Goal: Information Seeking & Learning: Learn about a topic

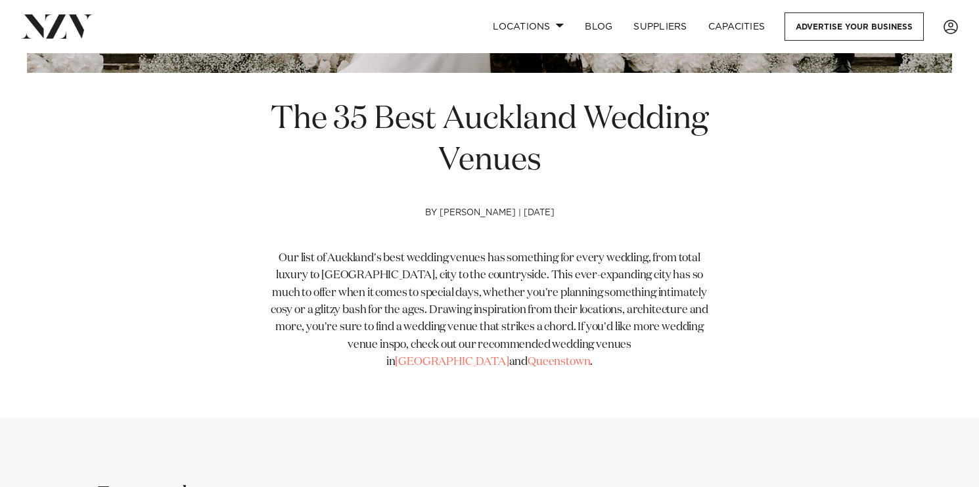
scroll to position [444, 0]
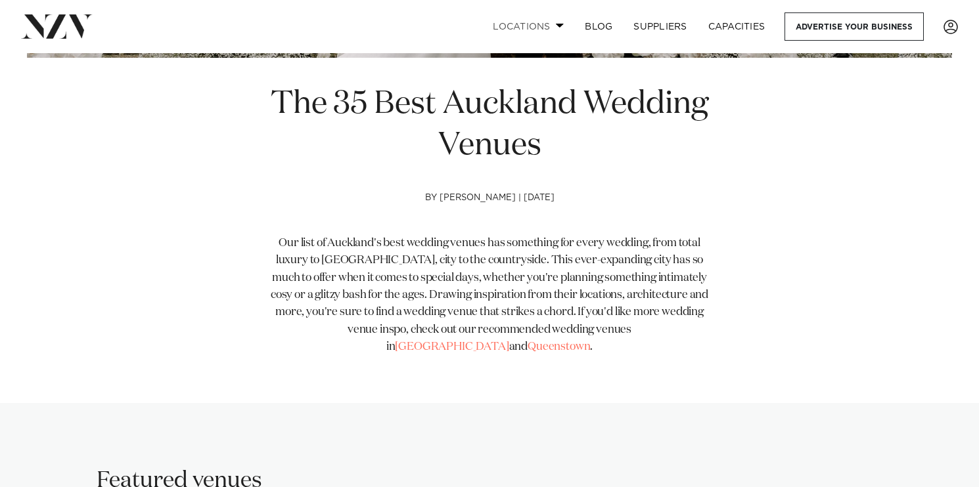
click at [541, 22] on link "Locations" at bounding box center [528, 26] width 92 height 28
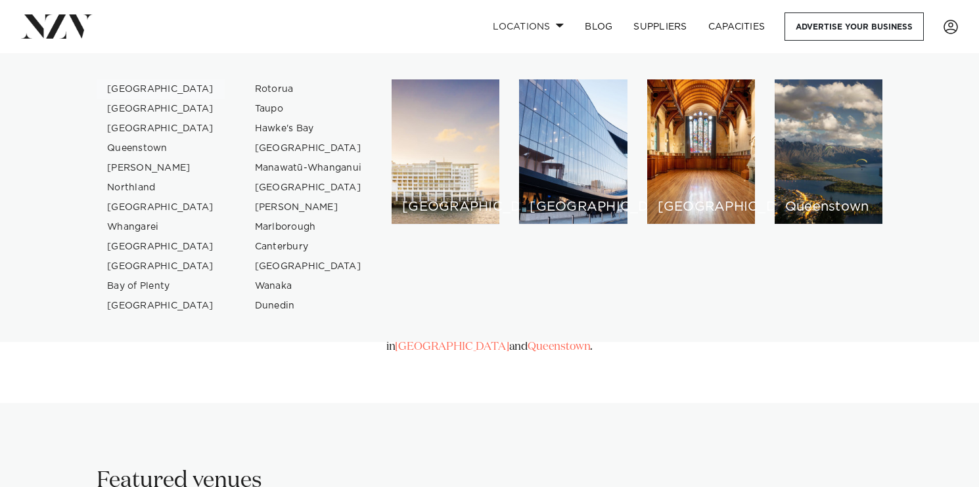
click at [119, 87] on link "[GEOGRAPHIC_DATA]" at bounding box center [161, 89] width 128 height 20
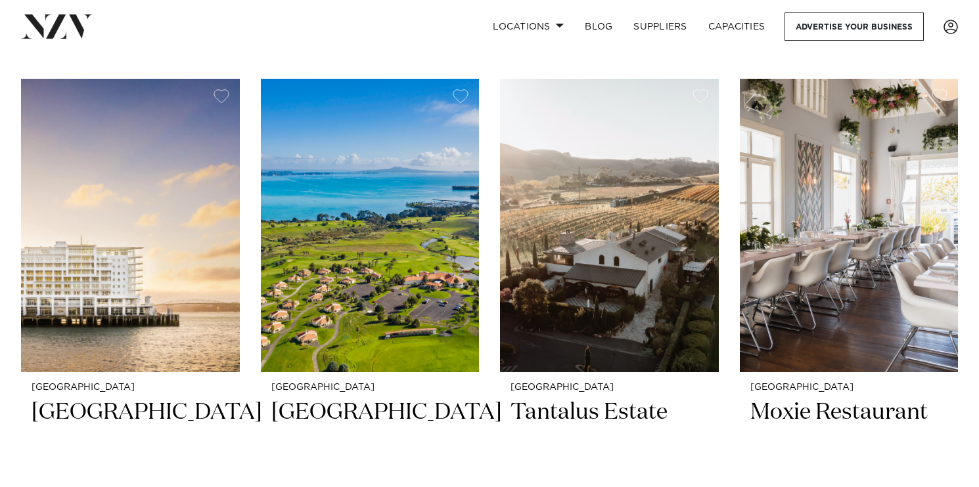
scroll to position [5169, 0]
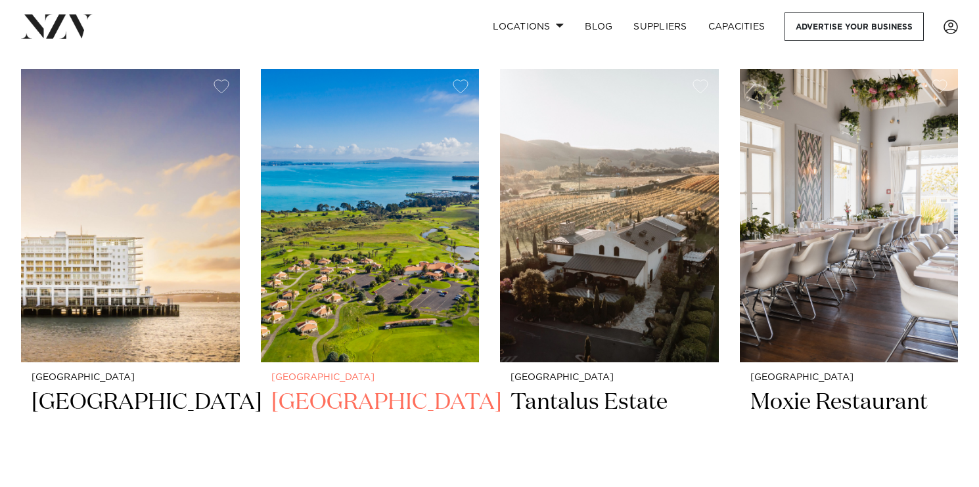
click at [390, 388] on h2 "[GEOGRAPHIC_DATA]" at bounding box center [370, 432] width 198 height 89
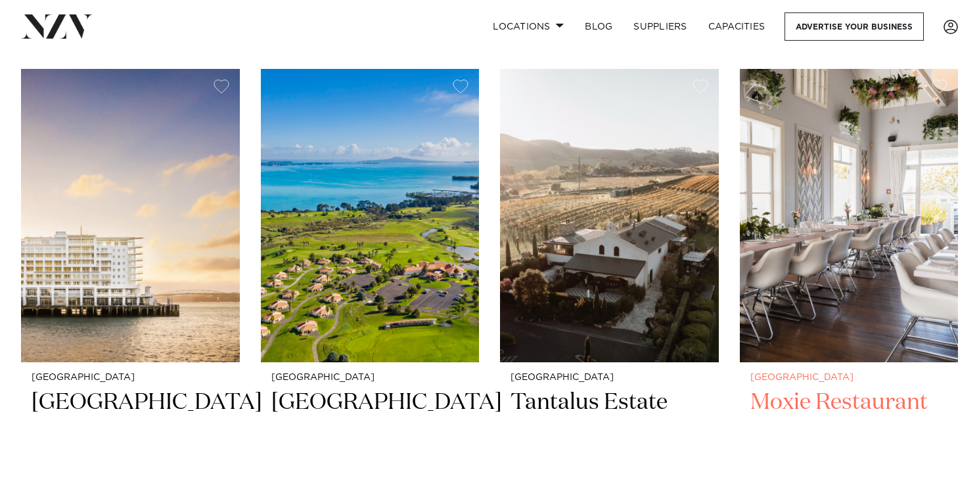
click at [804, 388] on h2 "Moxie Restaurant" at bounding box center [849, 432] width 198 height 89
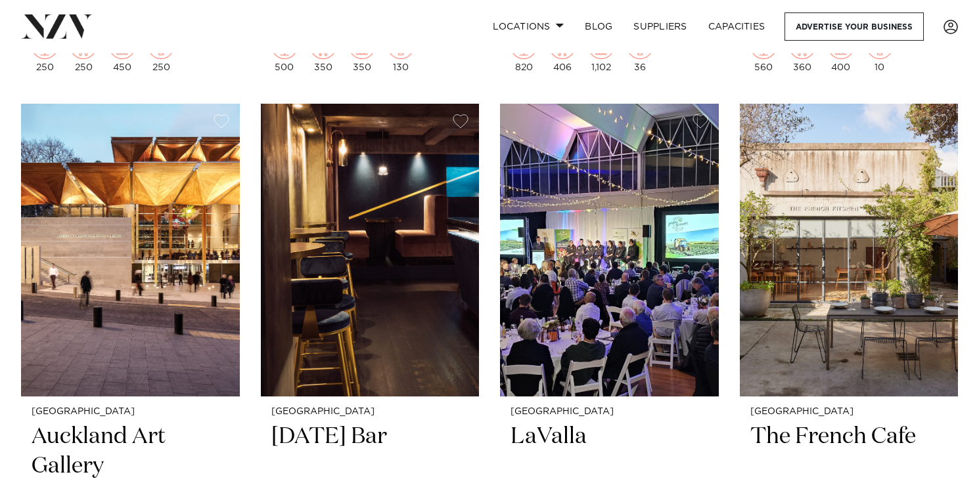
scroll to position [9756, 0]
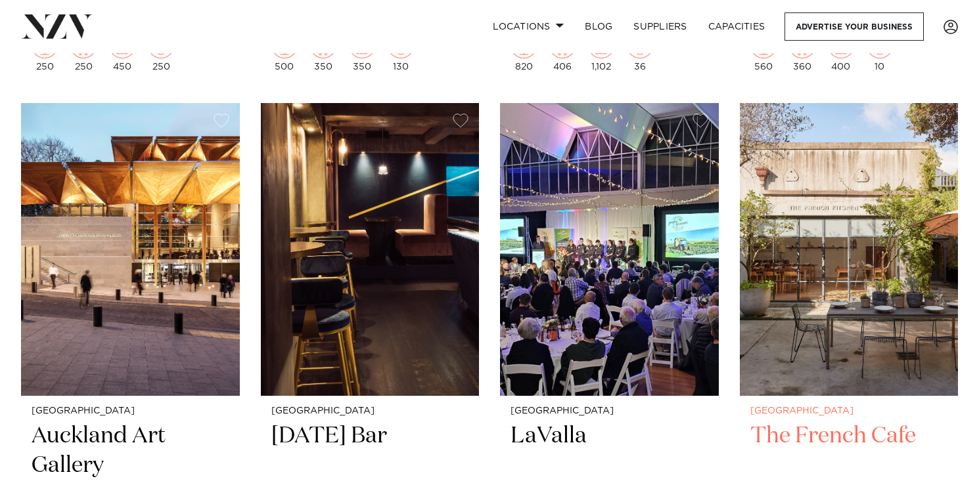
click at [862, 422] on h2 "The French Cafe" at bounding box center [849, 466] width 198 height 89
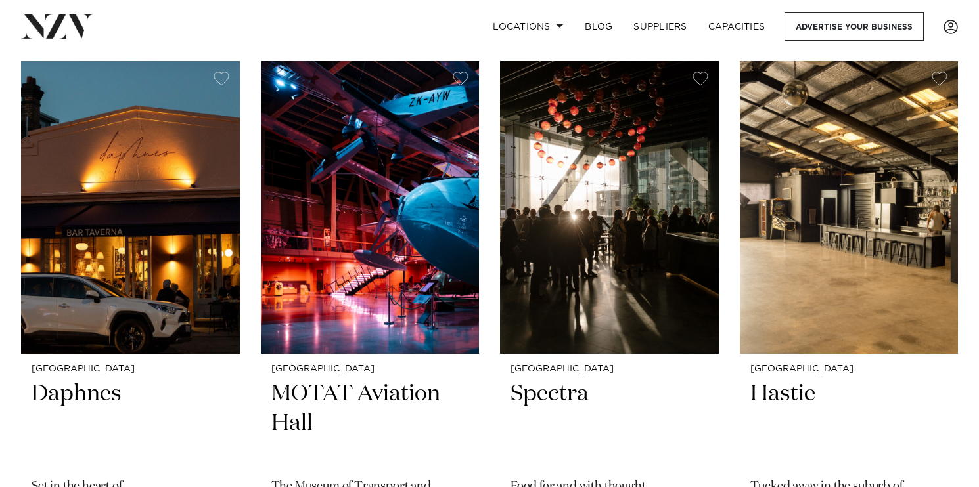
scroll to position [13271, 0]
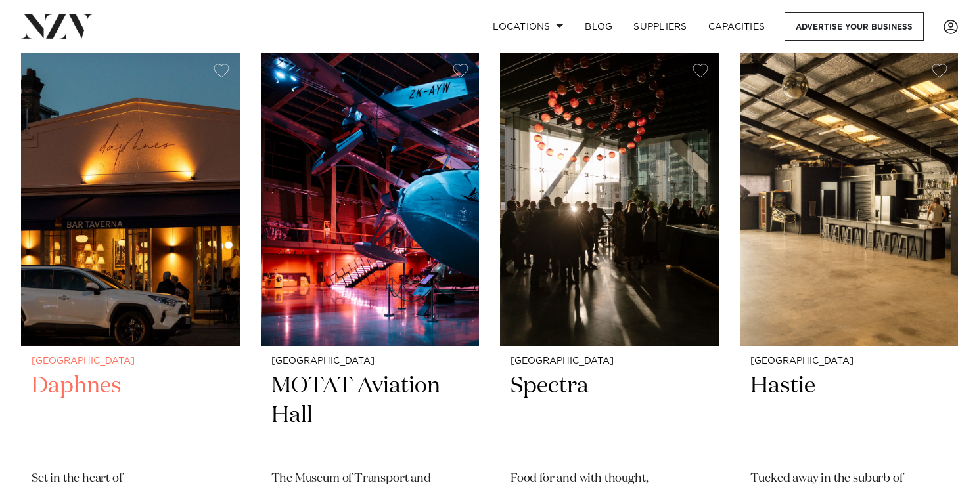
click at [85, 372] on h2 "Daphnes" at bounding box center [131, 416] width 198 height 89
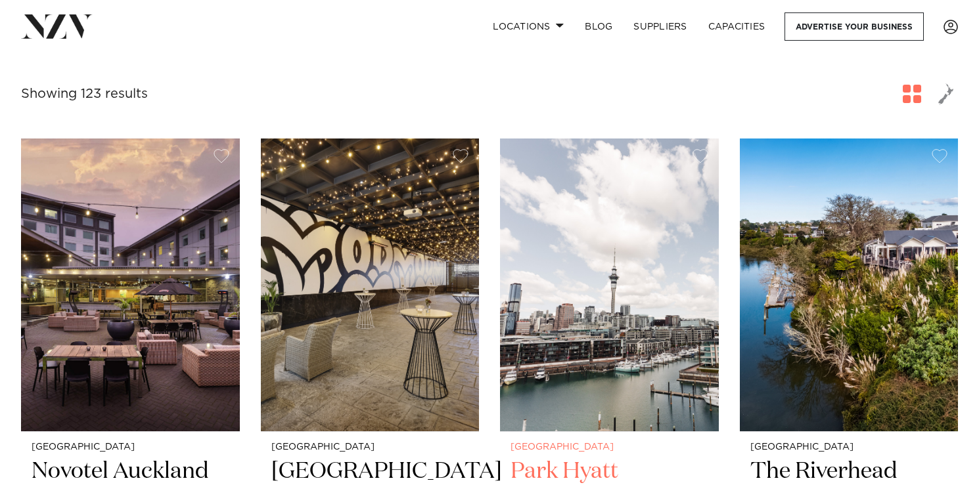
scroll to position [0, 0]
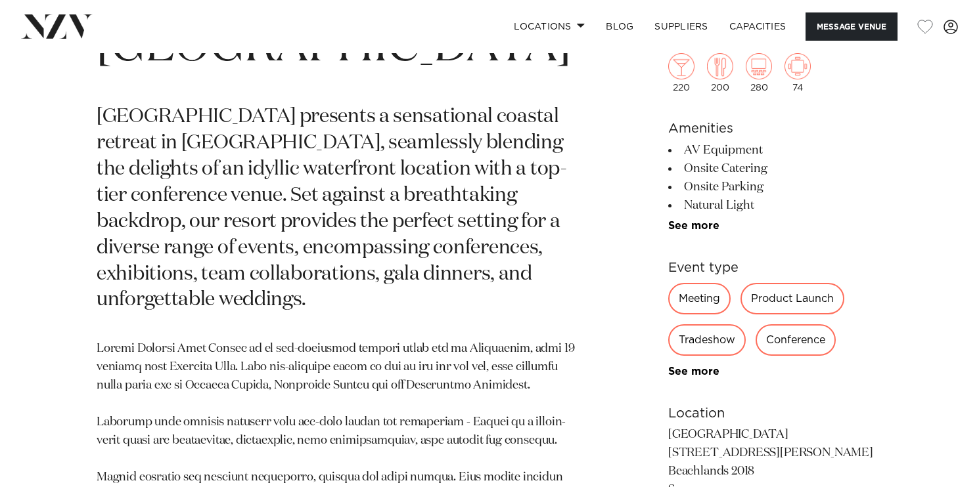
scroll to position [642, 0]
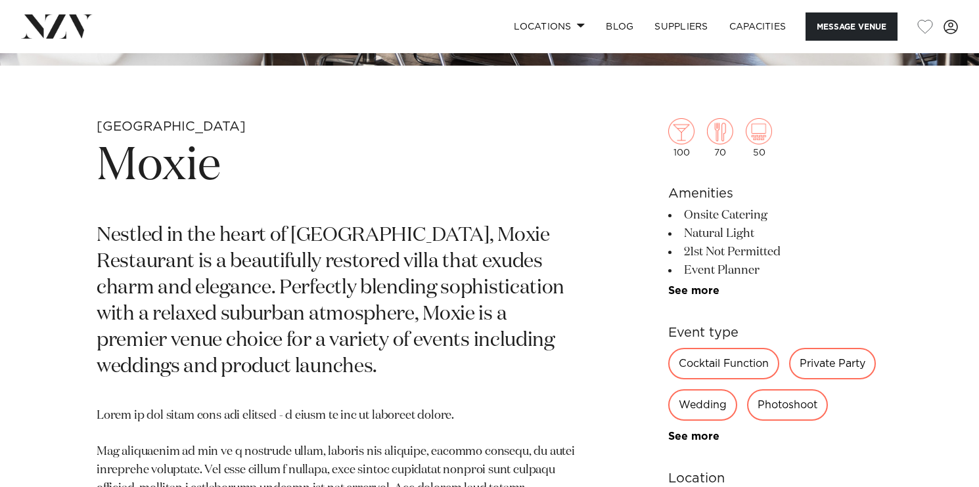
scroll to position [444, 0]
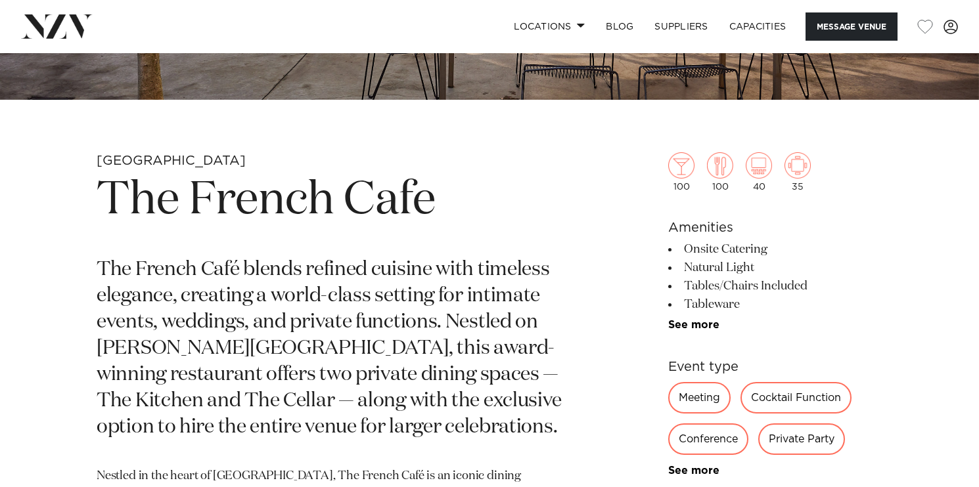
scroll to position [413, 0]
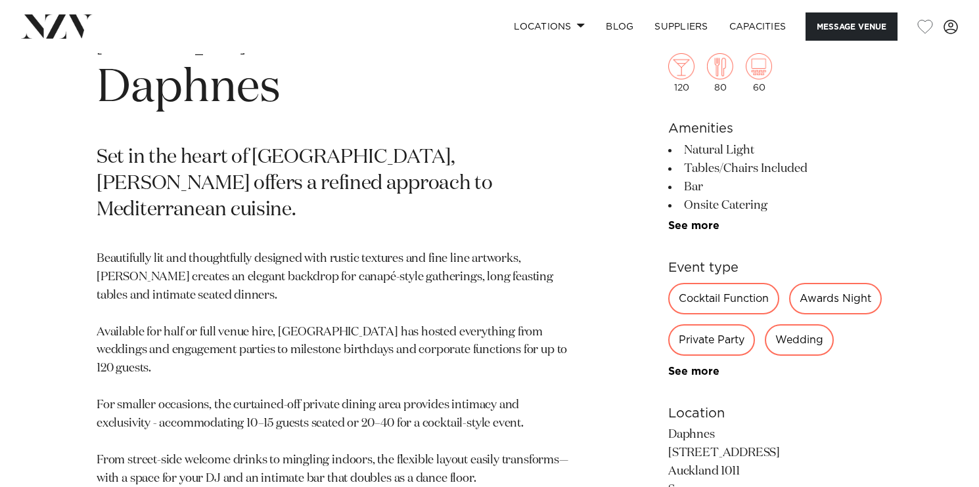
scroll to position [538, 0]
